Goal: Task Accomplishment & Management: Manage account settings

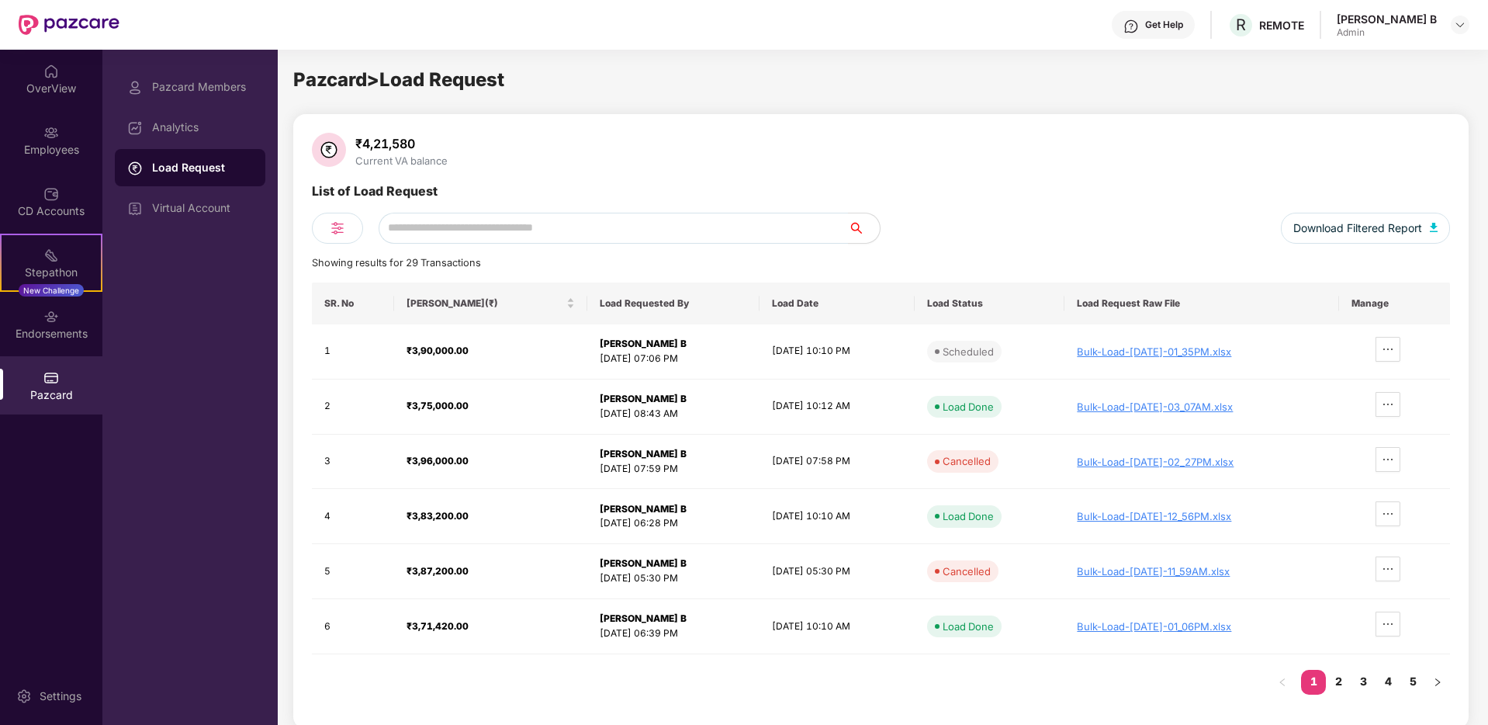
click at [188, 160] on div "Load Request" at bounding box center [202, 168] width 101 height 16
click at [189, 101] on div "Pazcard Members" at bounding box center [190, 86] width 151 height 37
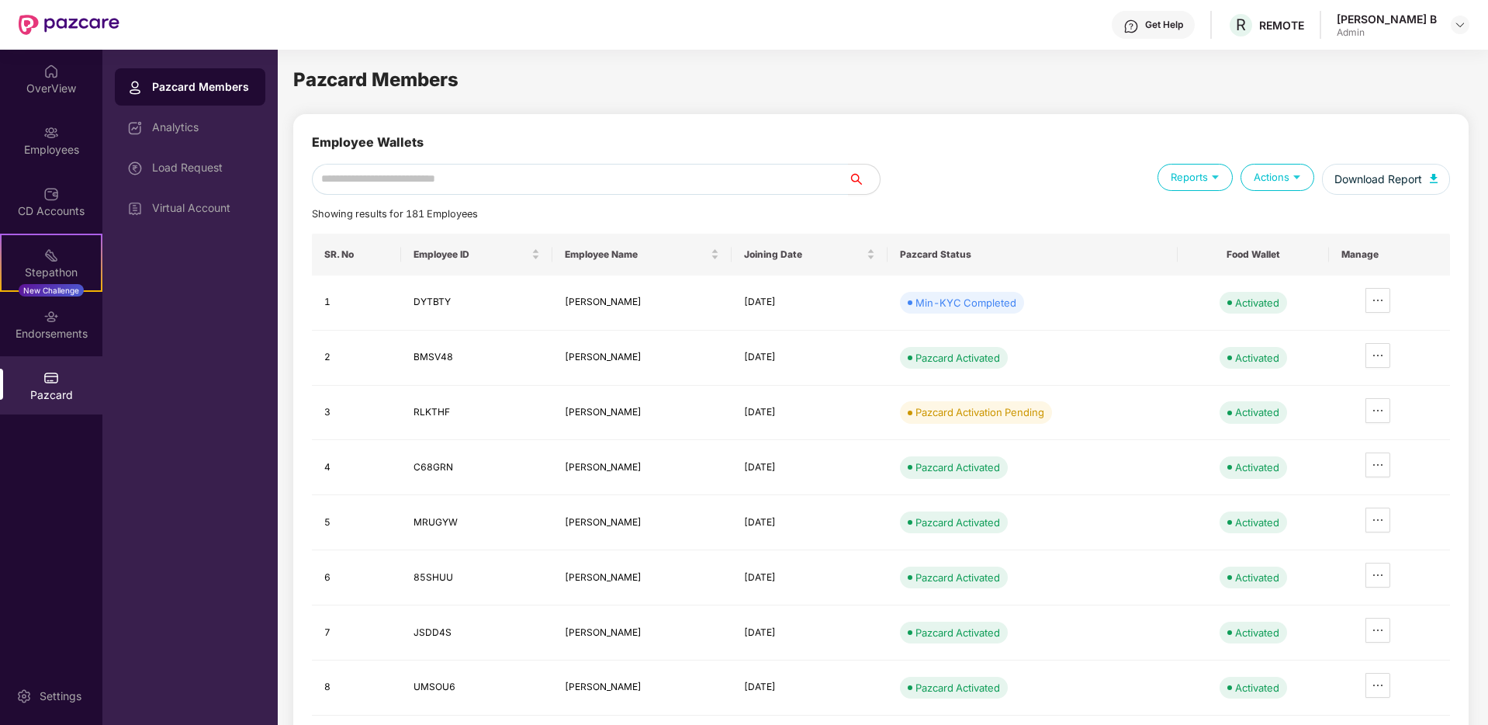
click at [1253, 185] on div "Actions" at bounding box center [1278, 177] width 74 height 27
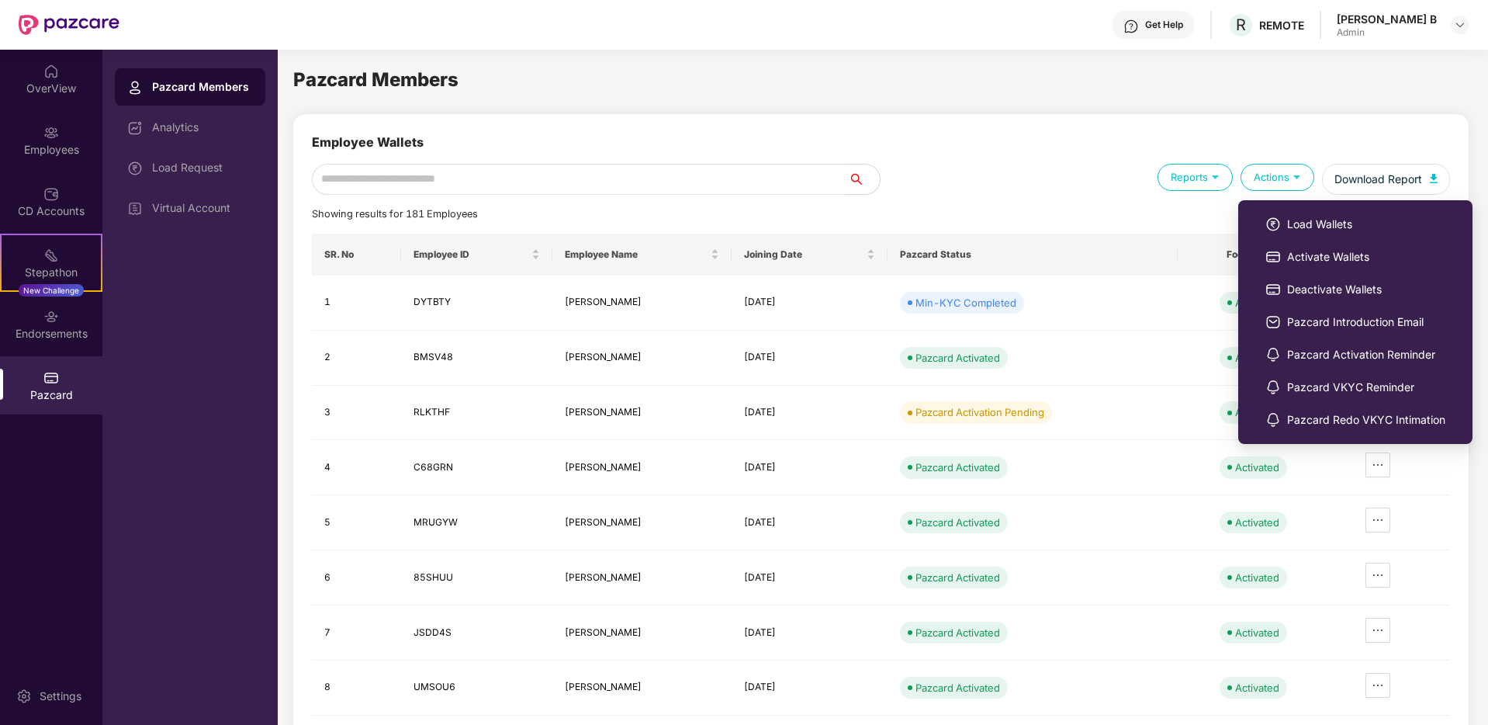
click at [1265, 184] on div "Actions" at bounding box center [1278, 177] width 74 height 27
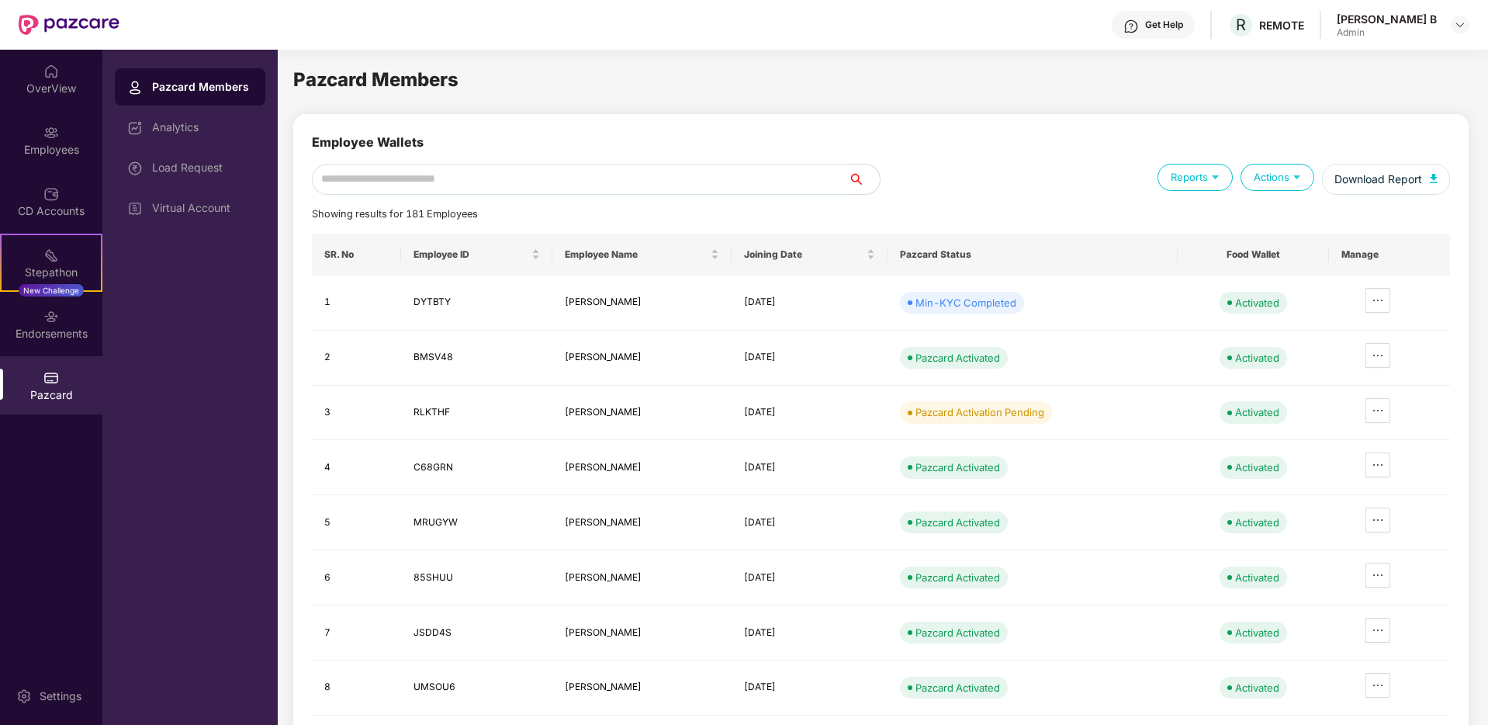
click at [1269, 167] on div "Actions" at bounding box center [1278, 177] width 74 height 27
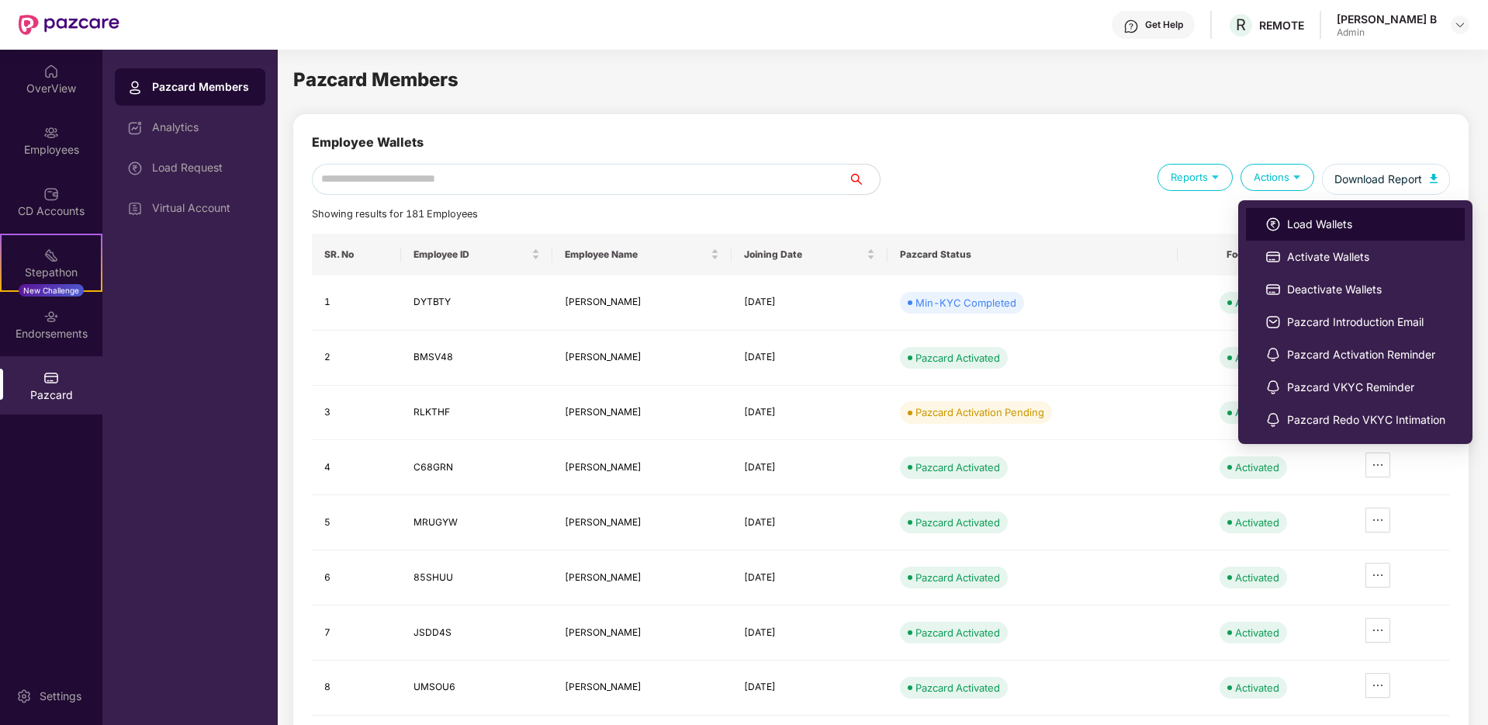
click at [1295, 228] on span "Load Wallets" at bounding box center [1366, 224] width 158 height 17
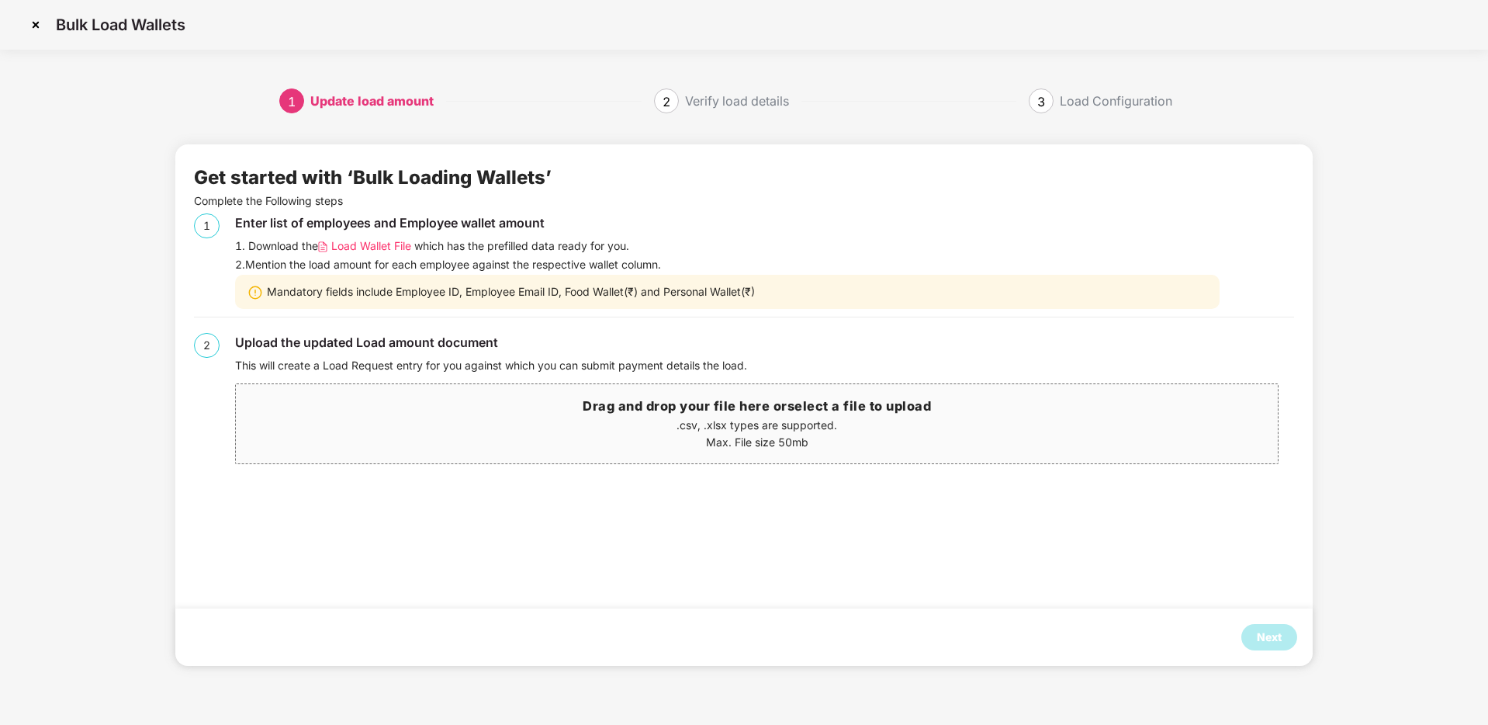
click at [381, 241] on span "Load Wallet File" at bounding box center [371, 245] width 80 height 17
click at [694, 497] on div "Get started with ‘Bulk Loading Wallets’ Complete the Following steps 1 Enter li…" at bounding box center [743, 404] width 1137 height 521
drag, startPoint x: 695, startPoint y: 428, endPoint x: 710, endPoint y: 414, distance: 20.8
click at [702, 427] on p ".csv, .xlsx types are supported." at bounding box center [757, 425] width 1042 height 17
drag, startPoint x: 1269, startPoint y: 638, endPoint x: 1259, endPoint y: 640, distance: 10.4
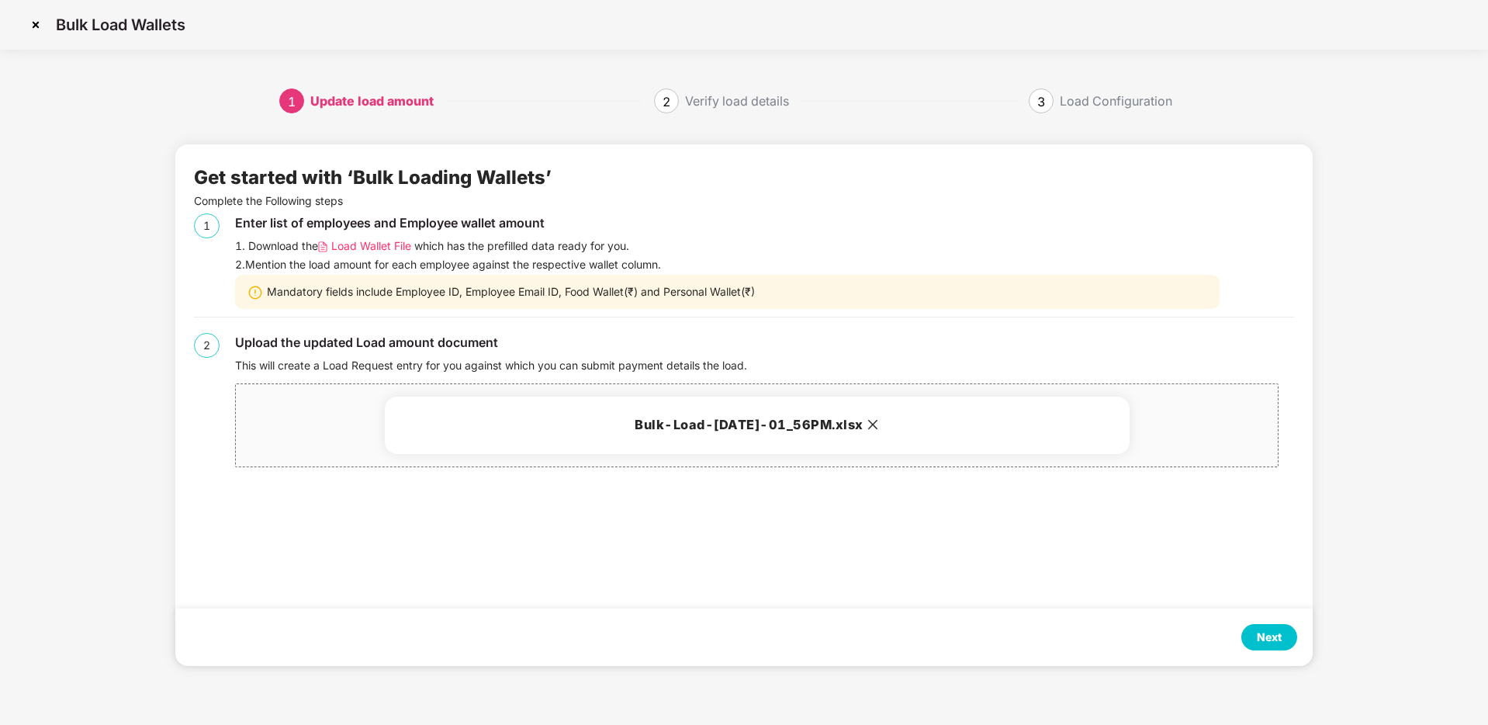
click at [1259, 640] on div "Next" at bounding box center [1269, 636] width 25 height 17
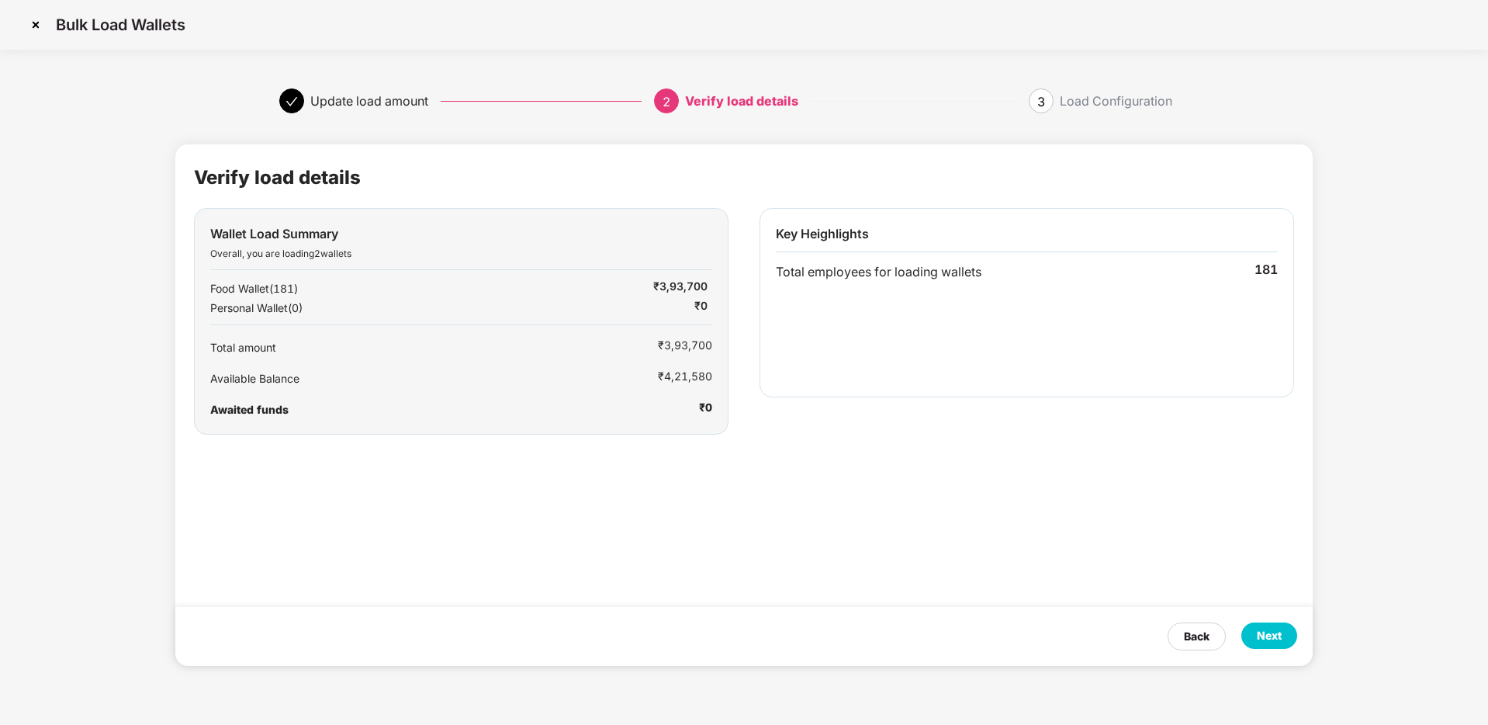
click at [1285, 638] on div "Next" at bounding box center [1269, 635] width 56 height 26
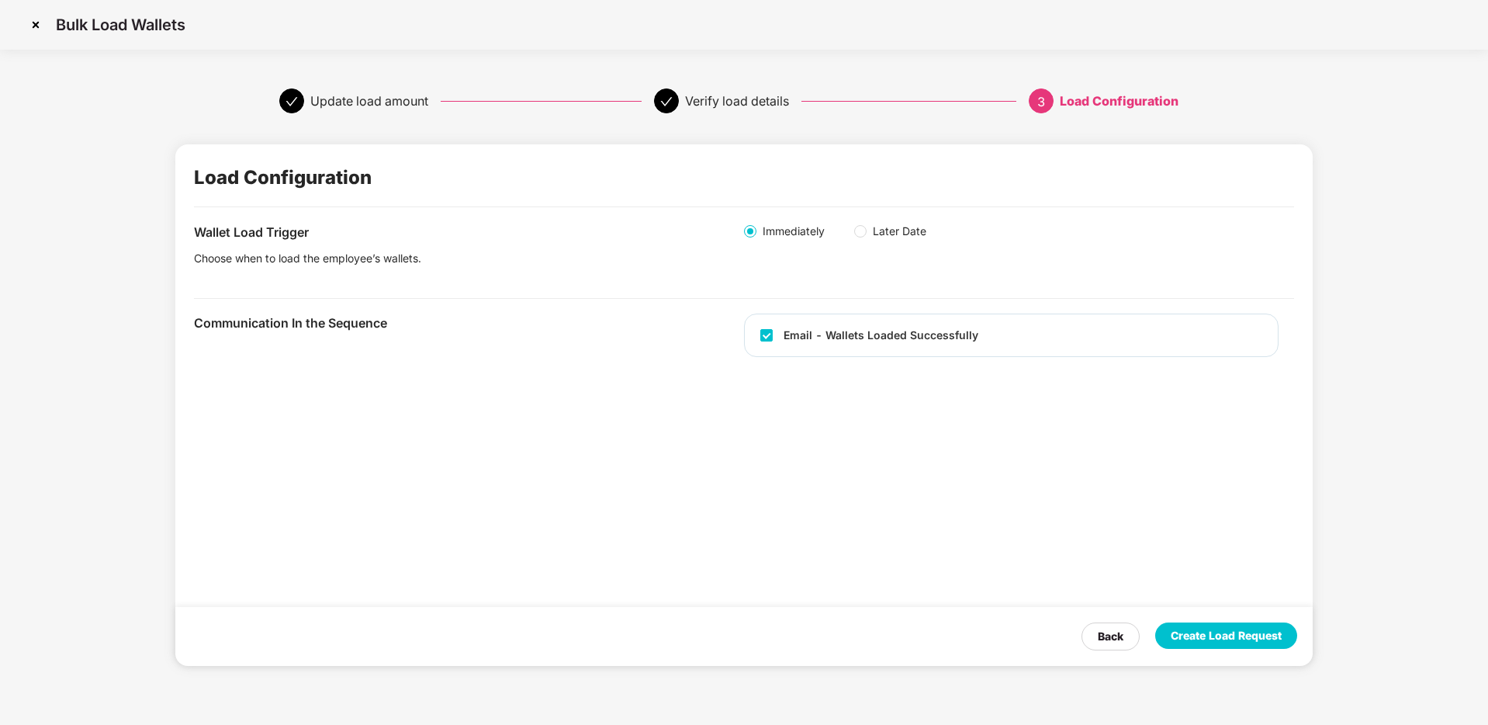
click at [888, 223] on span "Later Date" at bounding box center [900, 231] width 66 height 17
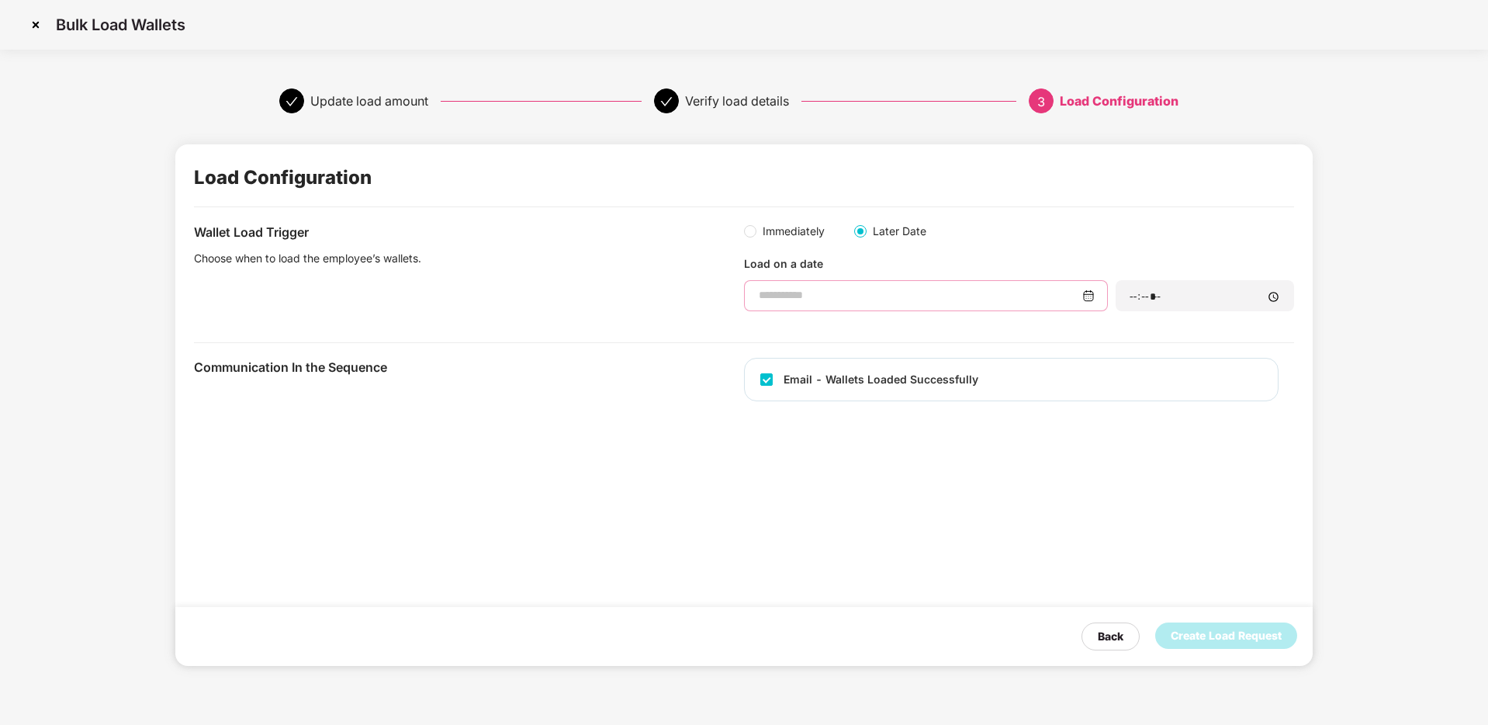
click at [880, 293] on input at bounding box center [919, 295] width 325 height 16
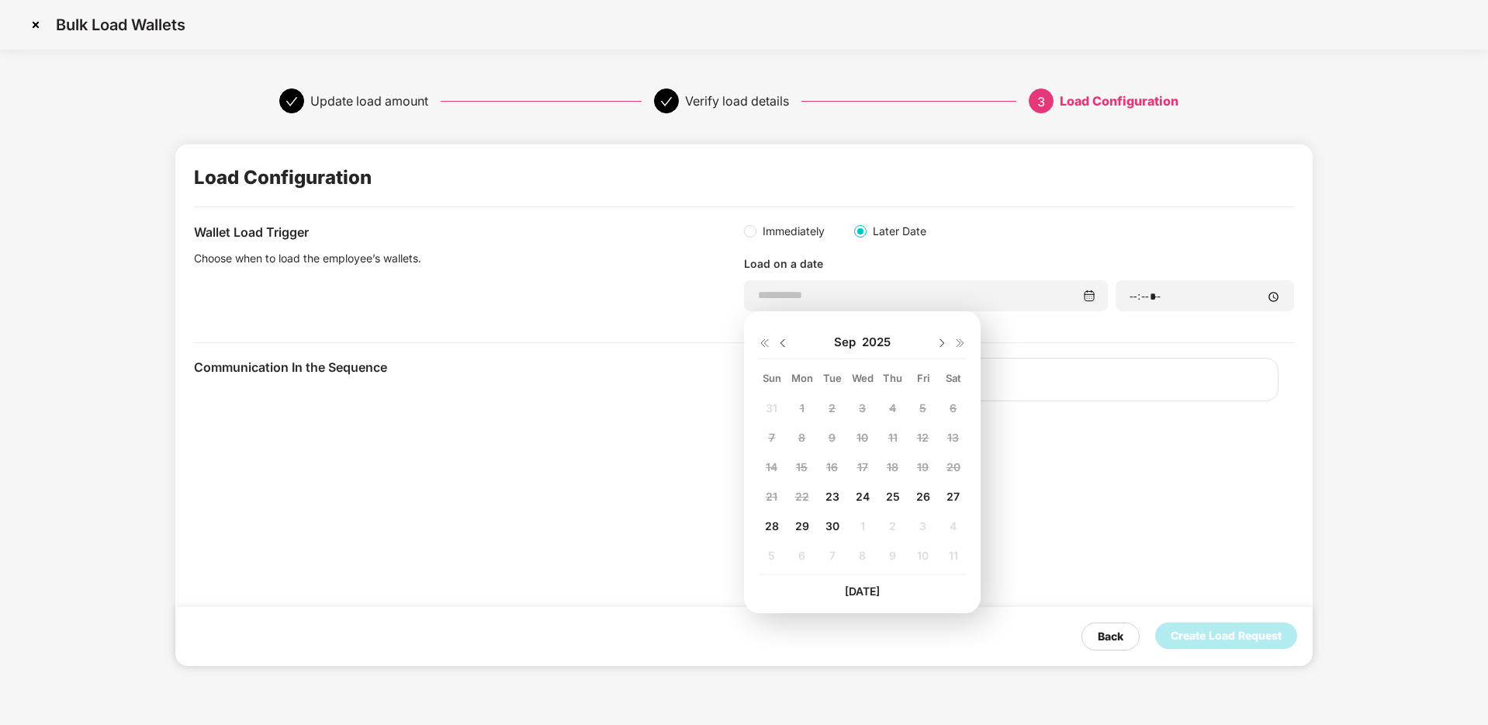
click at [891, 493] on span "25" at bounding box center [893, 496] width 14 height 13
type input "**********"
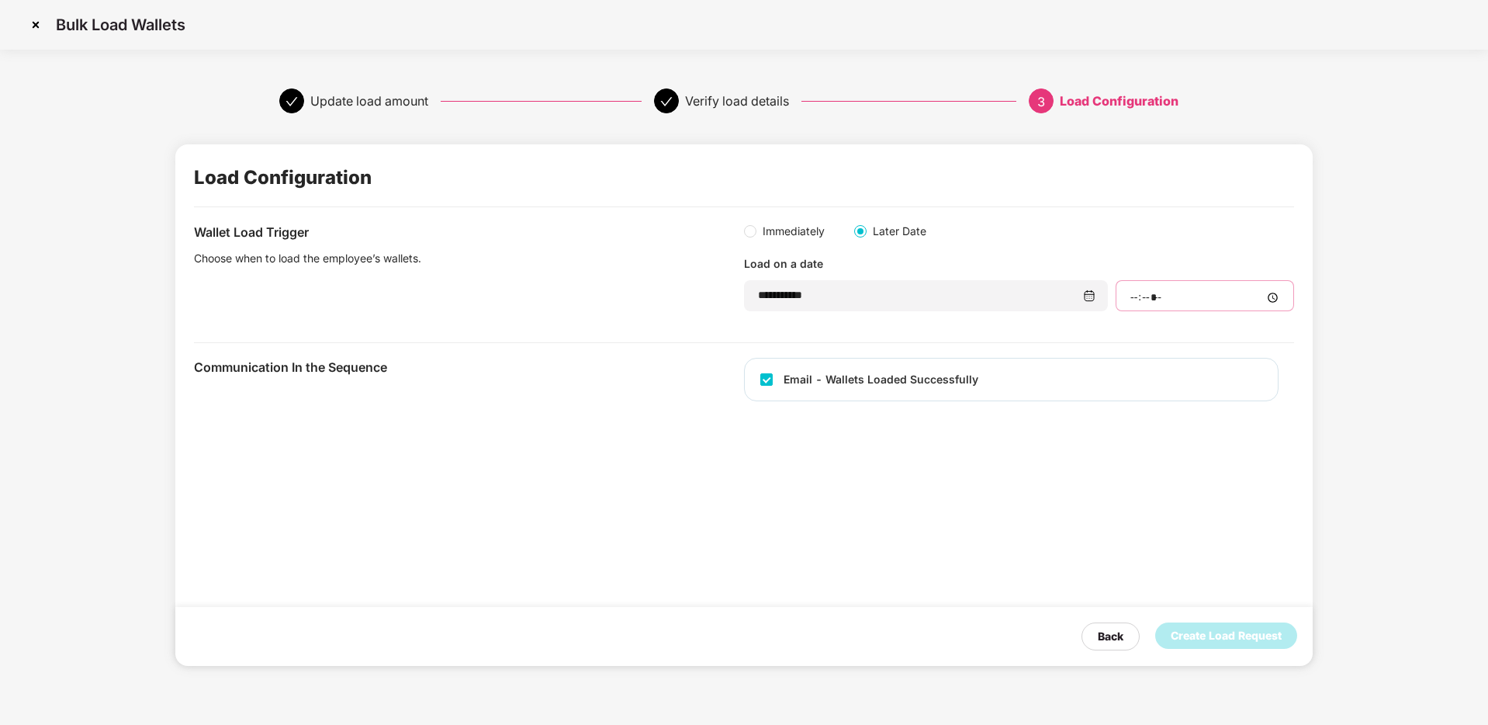
click at [1165, 292] on input "time" at bounding box center [1205, 297] width 152 height 16
click at [1285, 302] on div at bounding box center [1205, 295] width 178 height 31
click at [1280, 301] on div at bounding box center [1205, 295] width 178 height 31
click at [1277, 296] on input "time" at bounding box center [1205, 297] width 152 height 16
type input "*****"
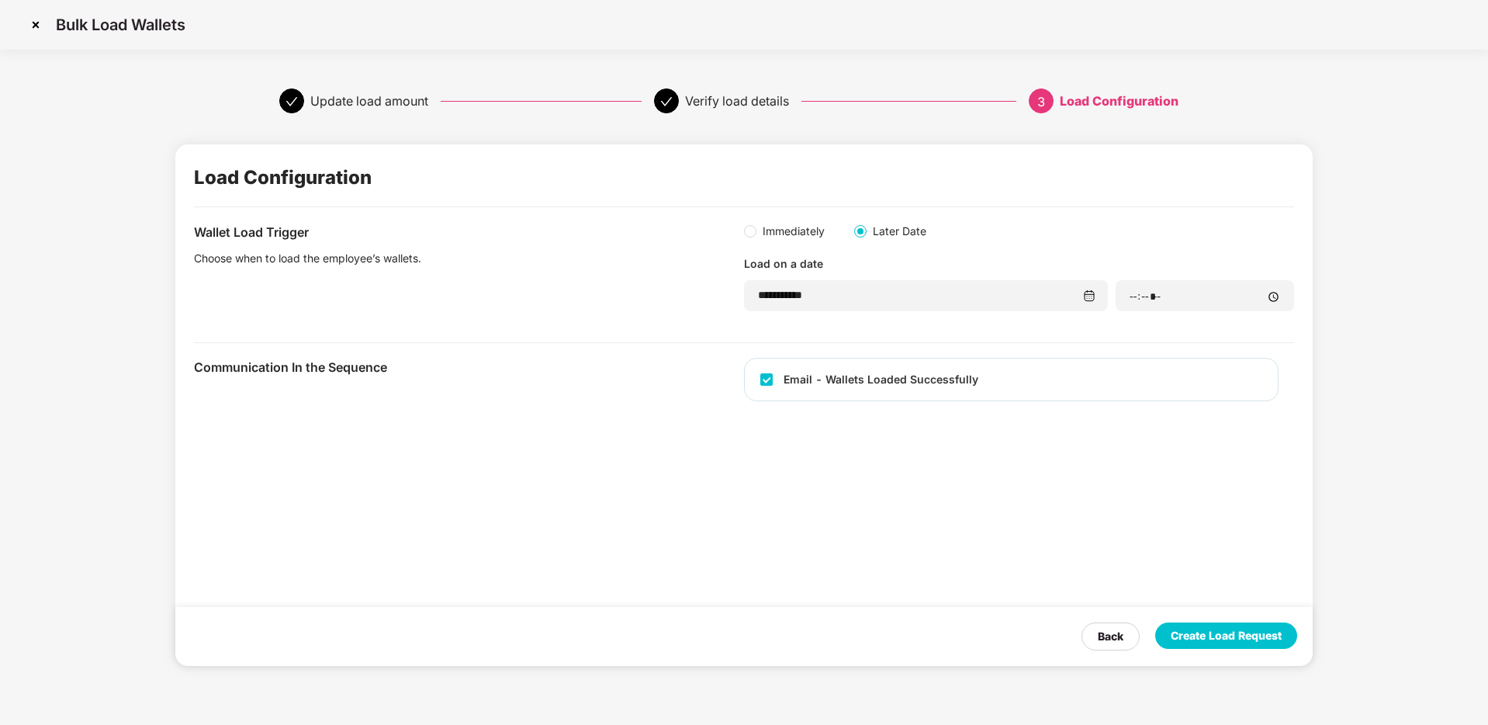
click at [1229, 642] on div "Create Load Request" at bounding box center [1226, 635] width 111 height 17
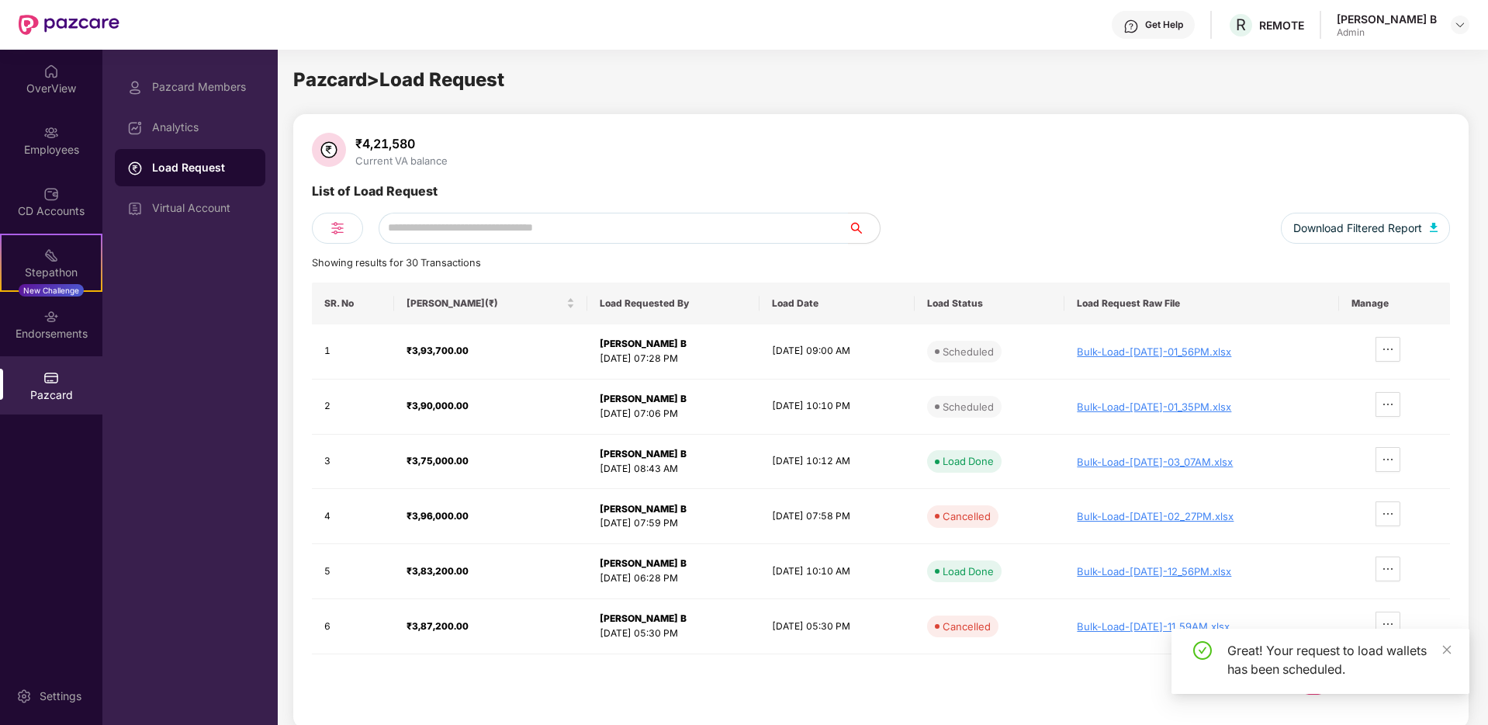
click at [761, 169] on div "₹4,21,580 Current VA balance" at bounding box center [881, 151] width 1138 height 37
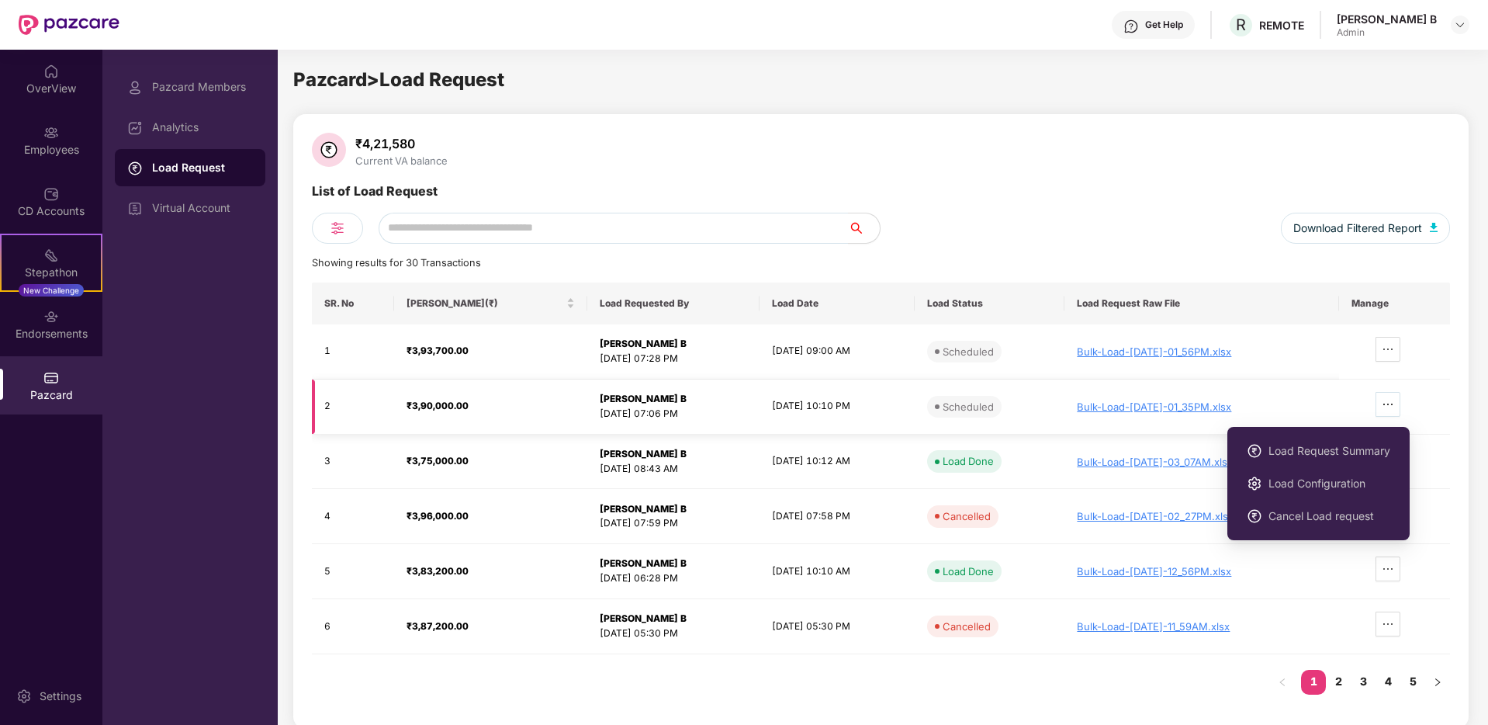
click at [1394, 402] on icon "ellipsis" at bounding box center [1388, 404] width 12 height 12
click at [1340, 511] on span "Cancel Load request" at bounding box center [1329, 515] width 122 height 17
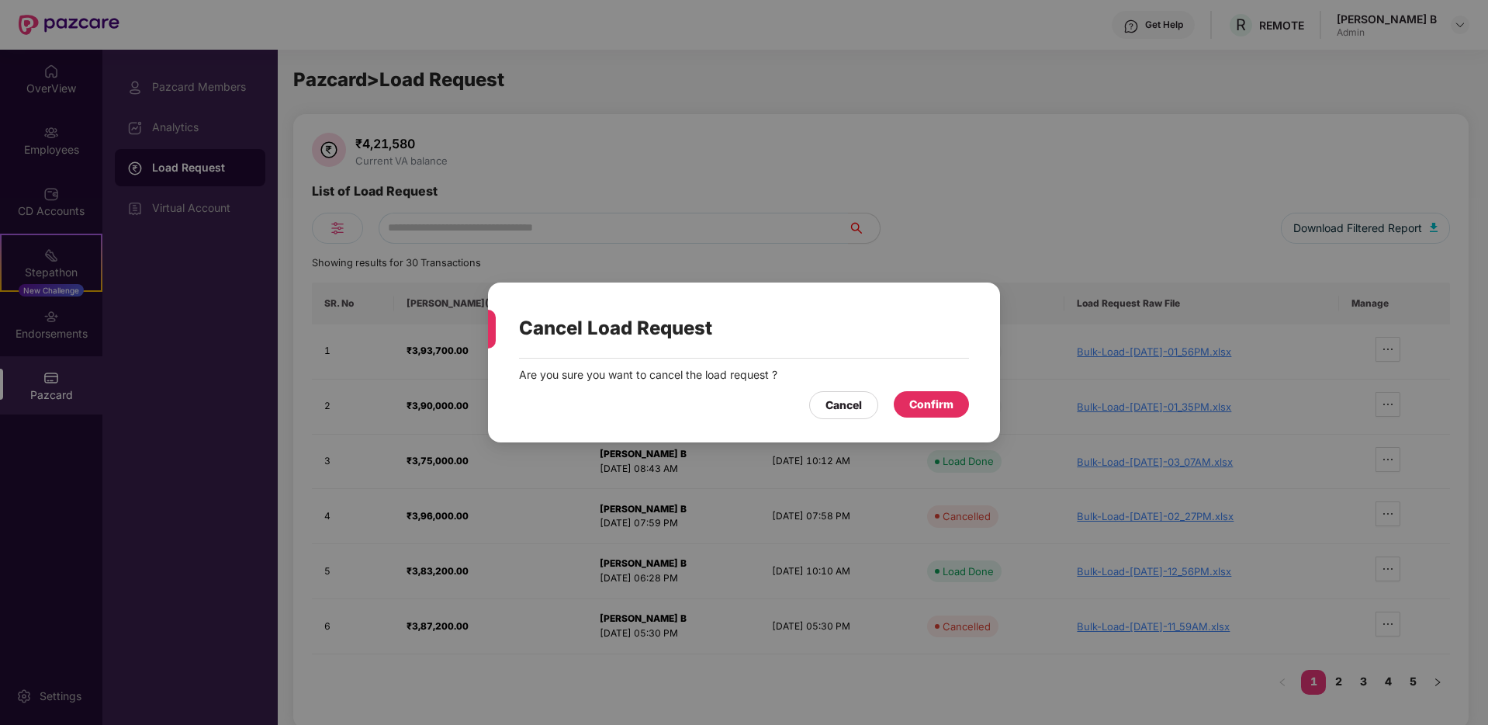
click at [924, 404] on div "Confirm" at bounding box center [931, 404] width 44 height 17
